Goal: Task Accomplishment & Management: Manage account settings

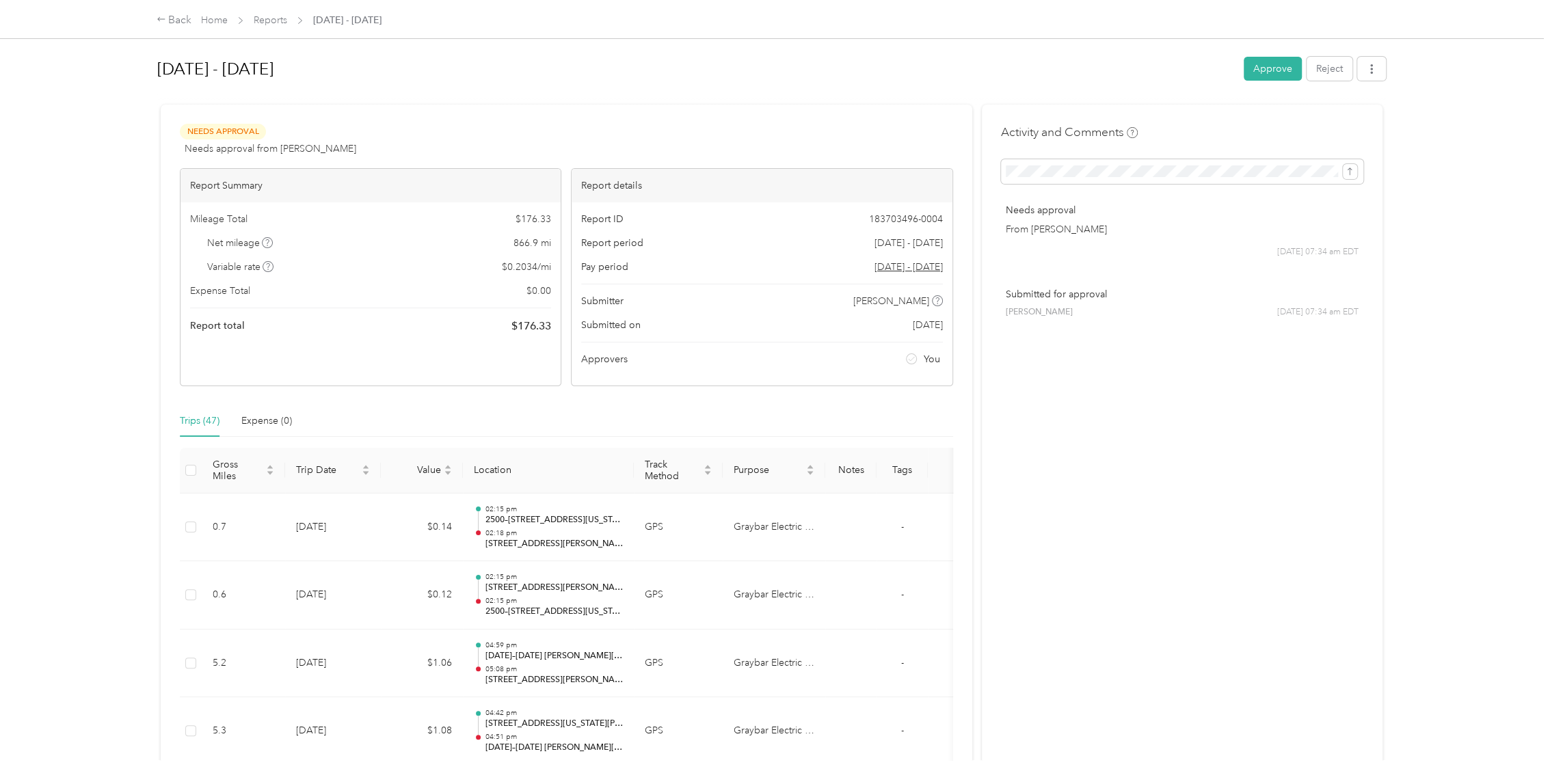
scroll to position [714, 0]
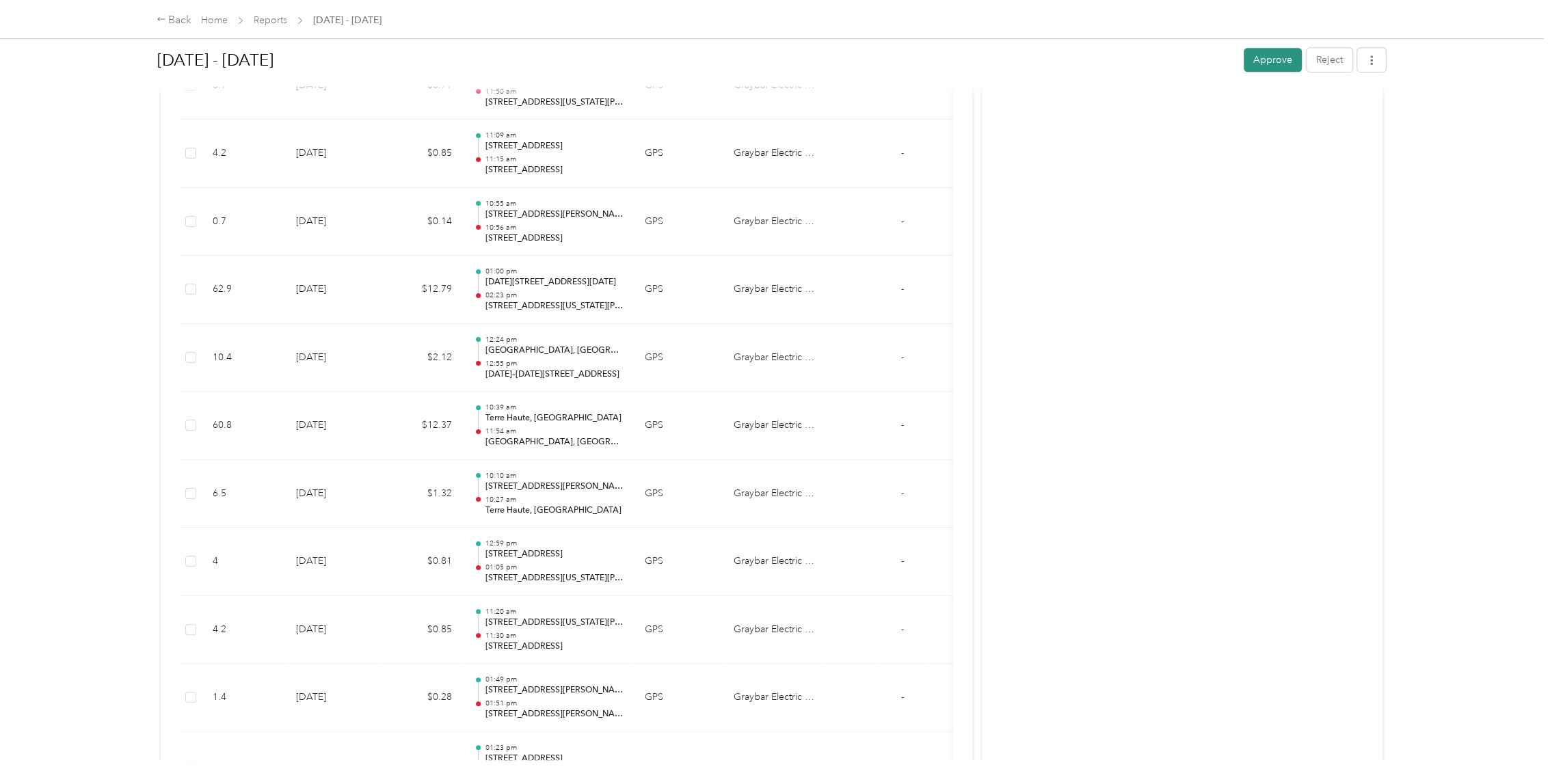
click at [1286, 56] on button "Approve" at bounding box center [1273, 60] width 58 height 24
click at [203, 18] on link "Home" at bounding box center [214, 20] width 26 height 12
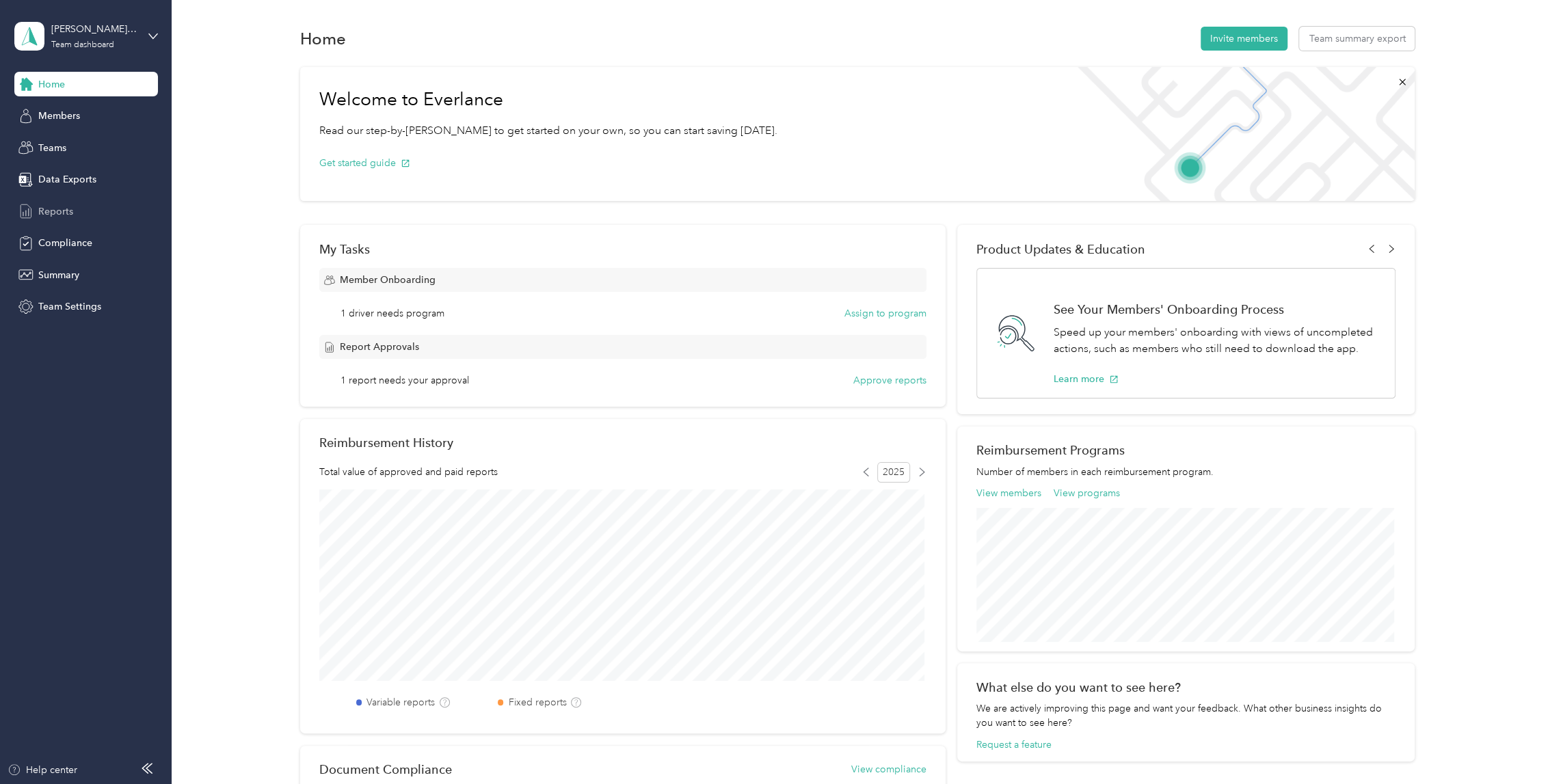
click at [89, 207] on div "Reports" at bounding box center [86, 211] width 143 height 24
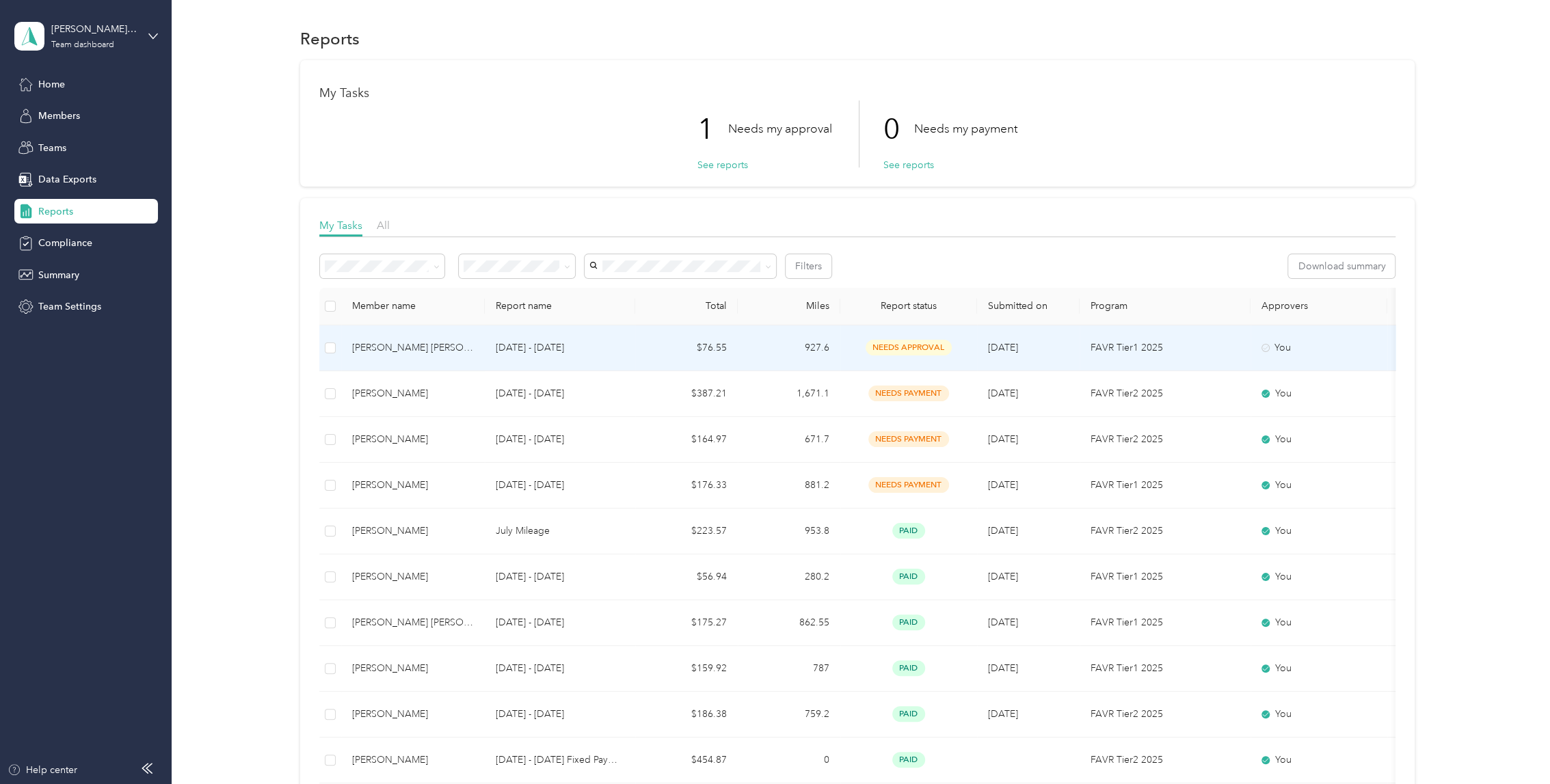
click at [708, 349] on td "$76.55" at bounding box center [686, 349] width 102 height 46
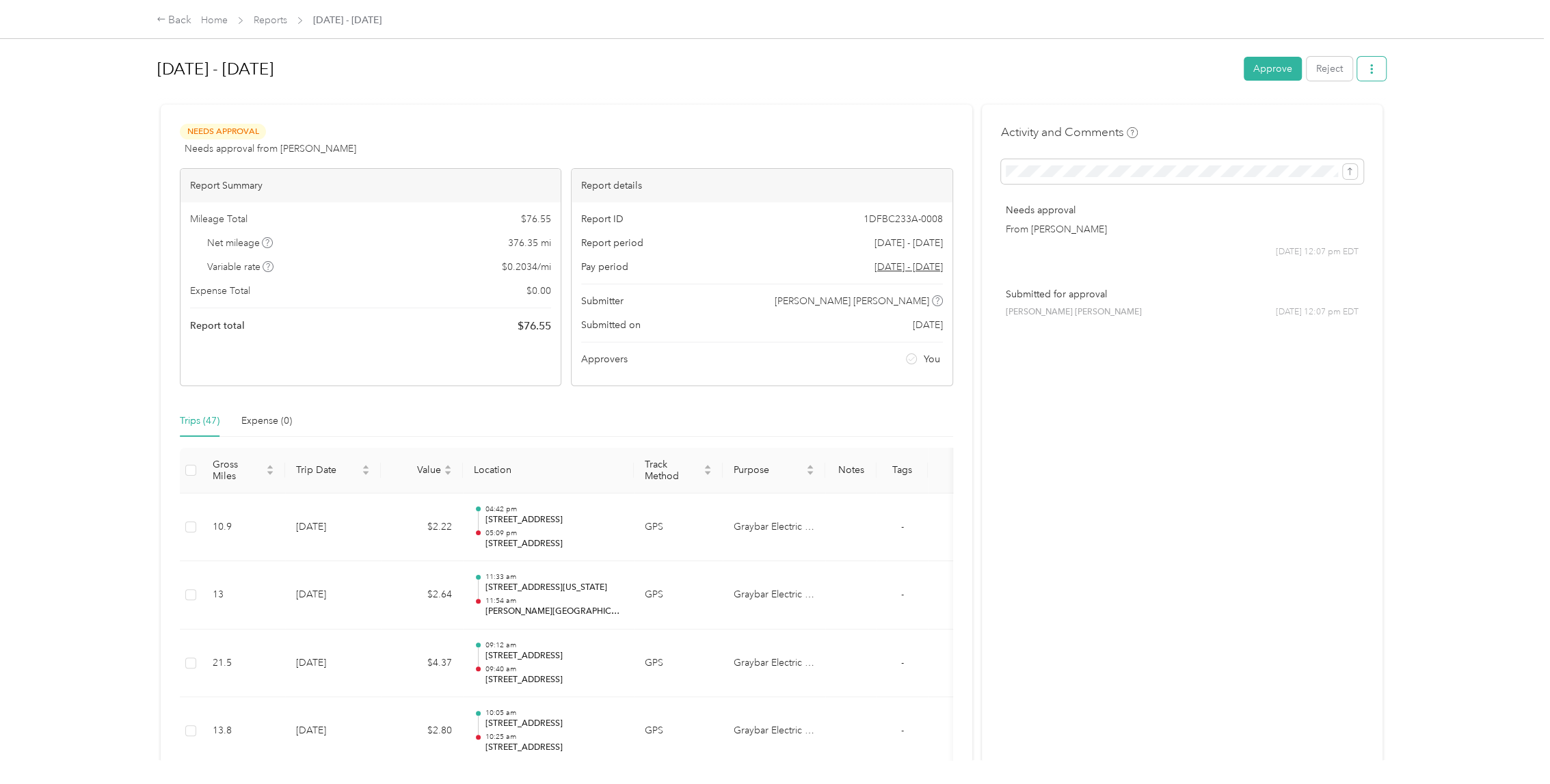
click at [1370, 71] on icon "button" at bounding box center [1372, 69] width 10 height 10
click at [1255, 71] on button "Approve" at bounding box center [1273, 69] width 58 height 24
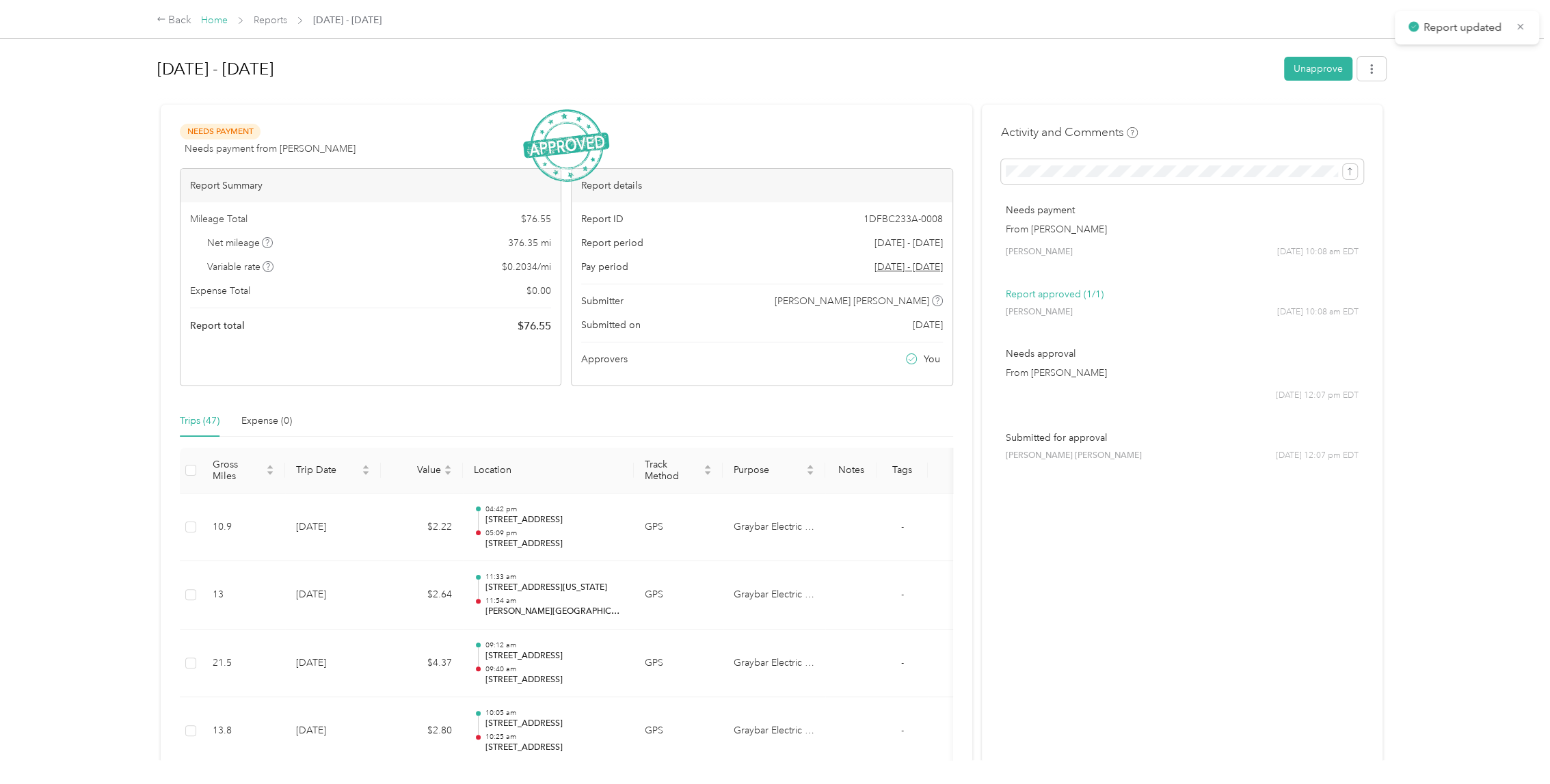
click at [219, 17] on link "Home" at bounding box center [214, 20] width 26 height 12
